Goal: Navigation & Orientation: Find specific page/section

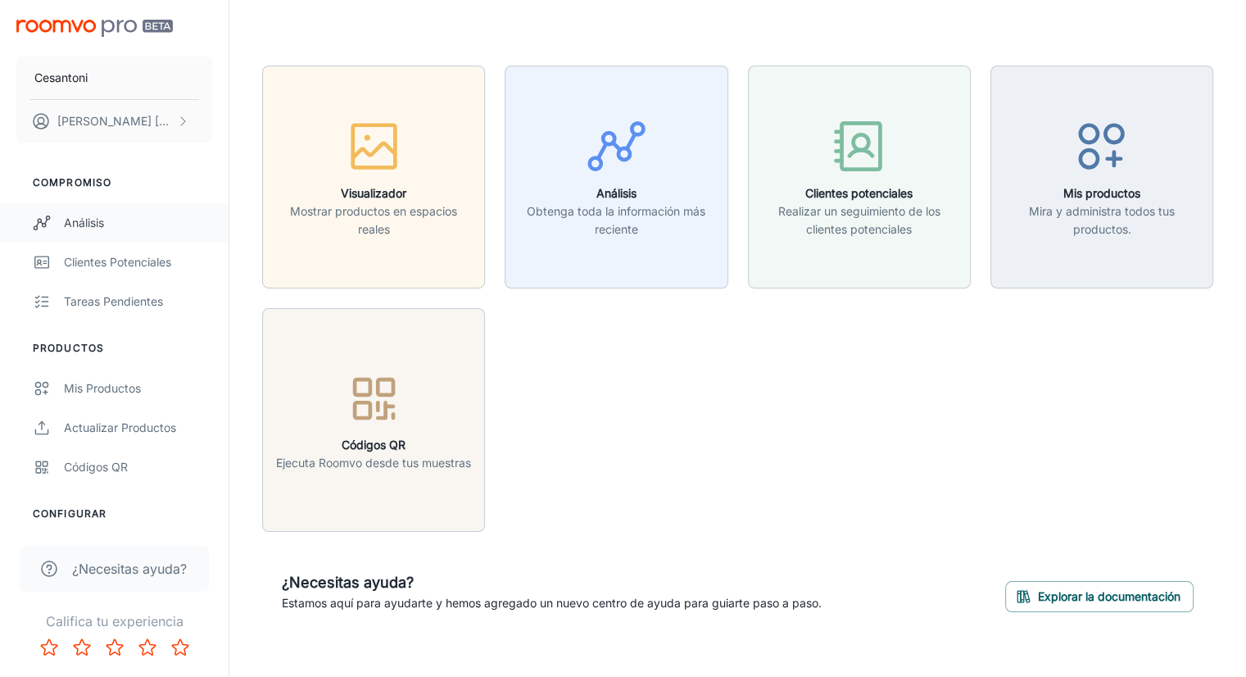
click at [92, 214] on div "Análisis" at bounding box center [138, 223] width 148 height 18
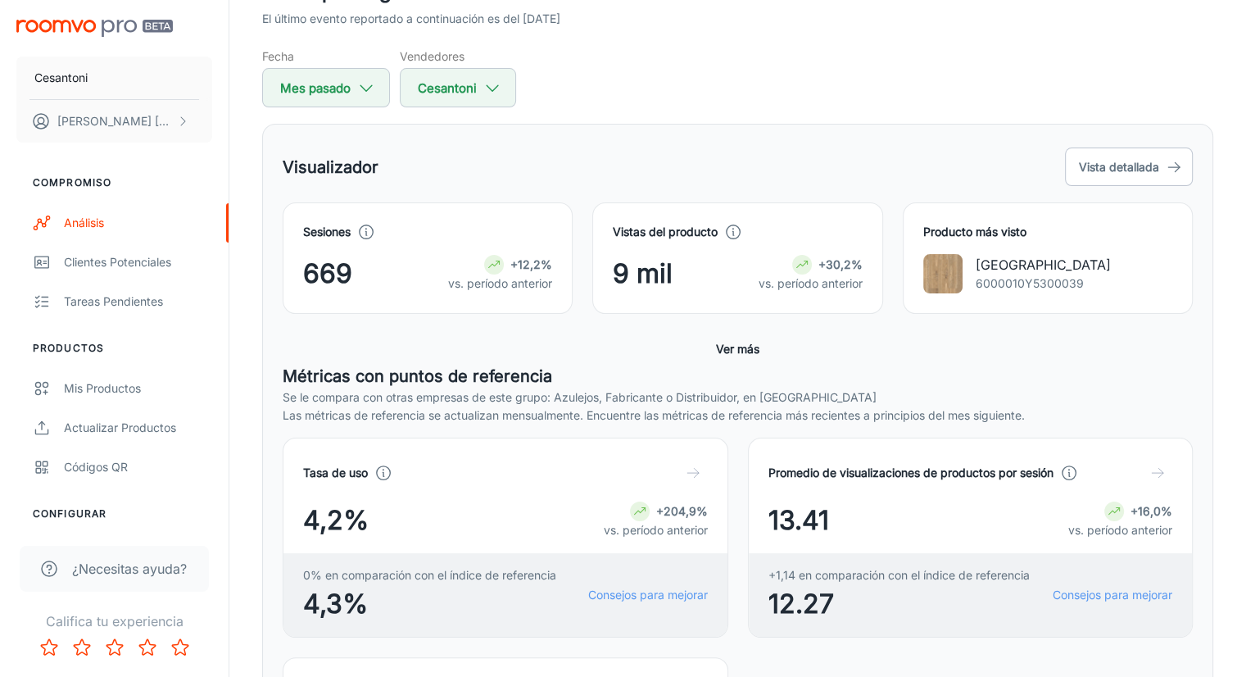
scroll to position [82, 0]
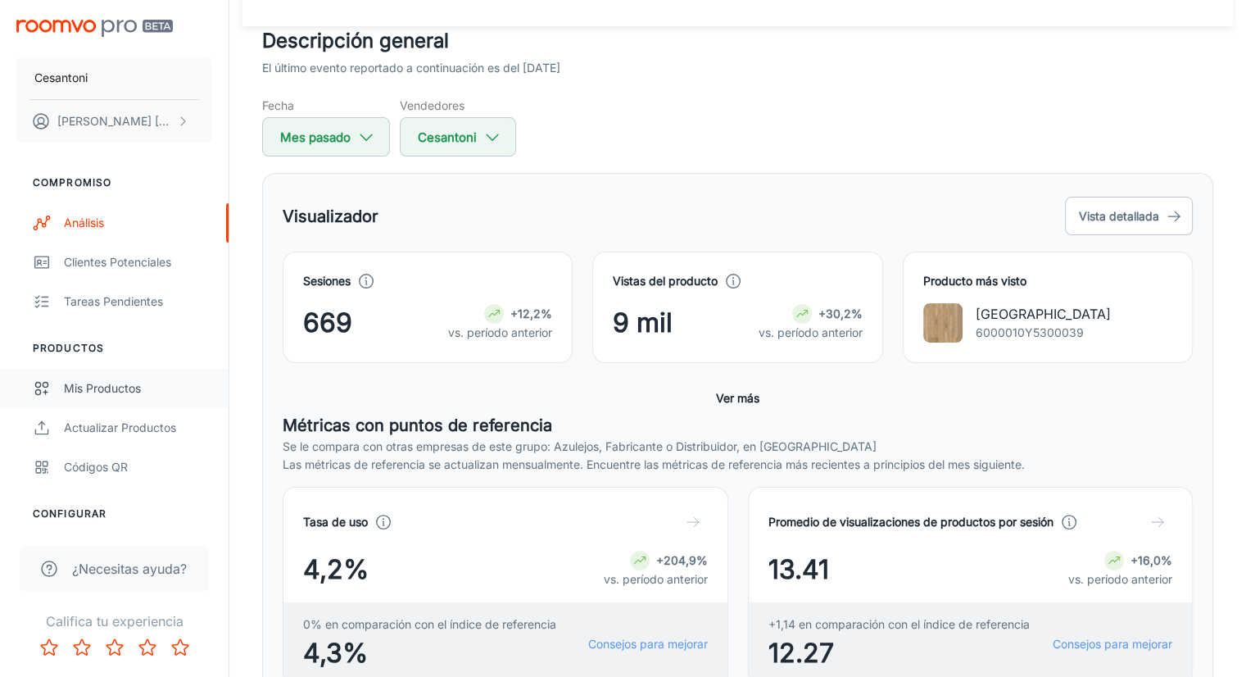
click at [116, 381] on font "Mis productos" at bounding box center [102, 388] width 77 height 14
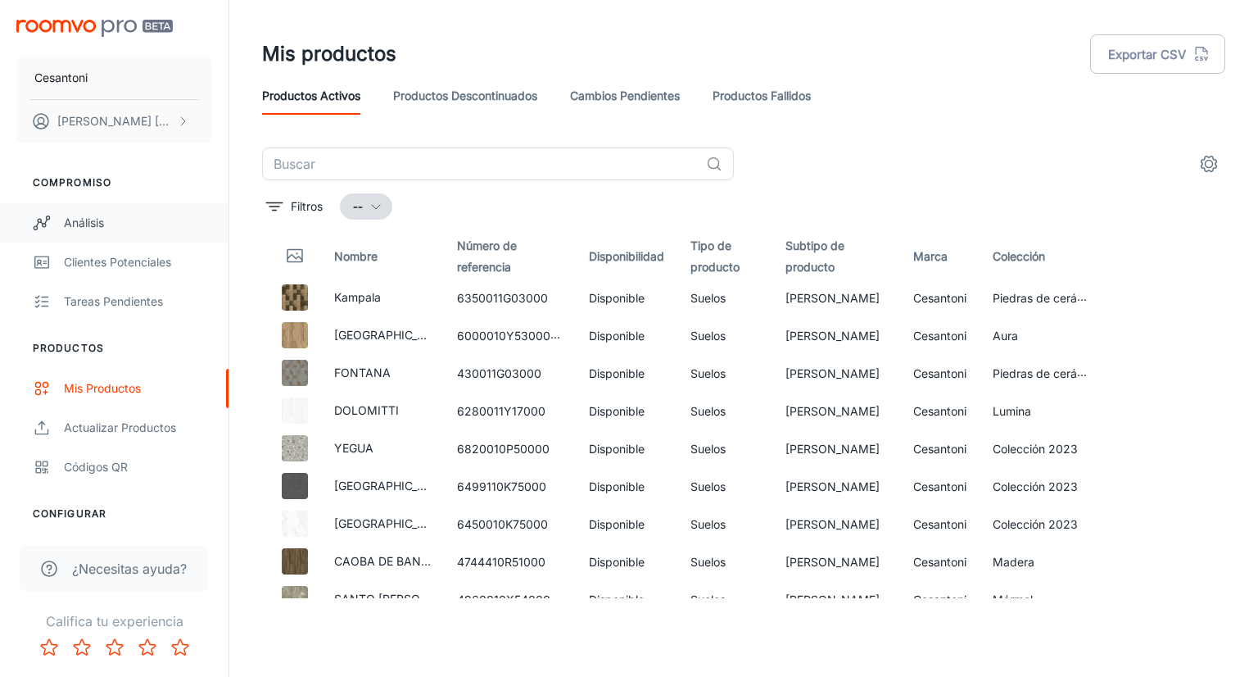
click at [85, 226] on font "Análisis" at bounding box center [84, 222] width 40 height 14
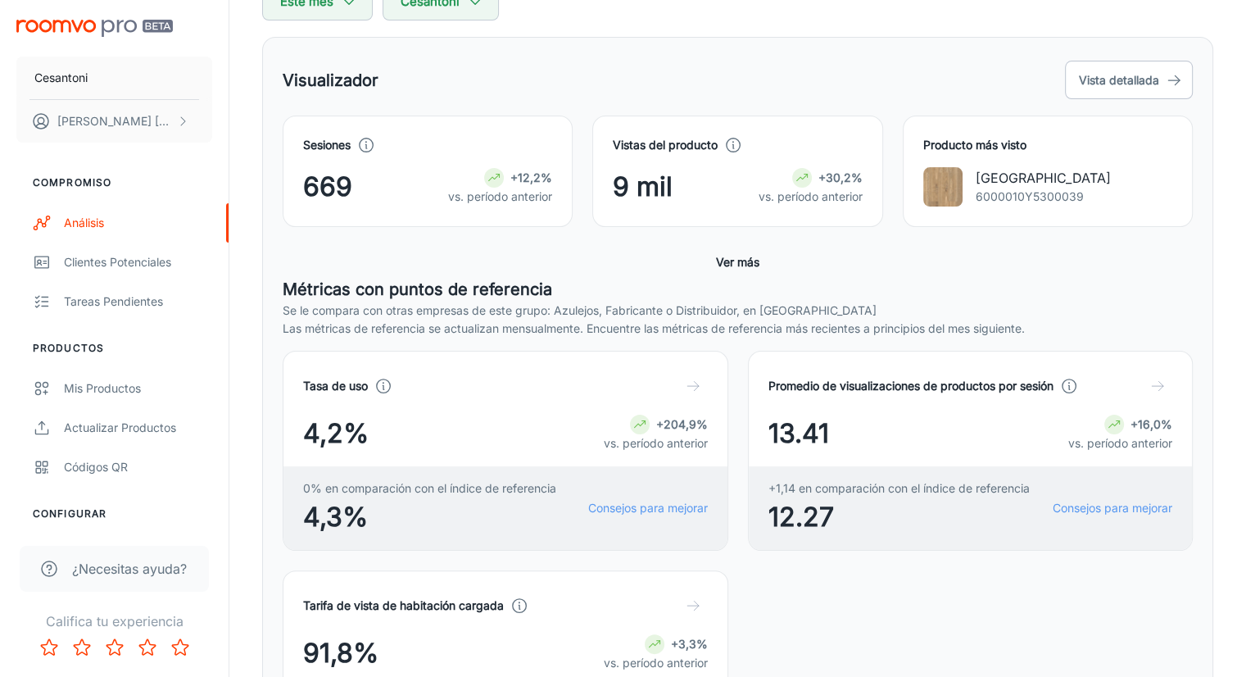
scroll to position [246, 0]
